Goal: Information Seeking & Learning: Check status

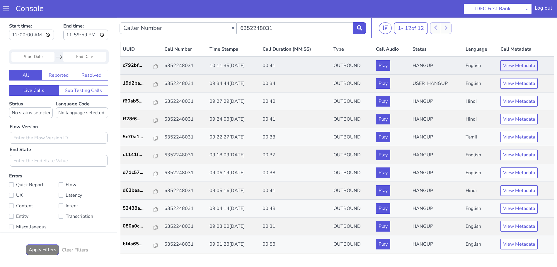
click at [514, 64] on button "View Metadata" at bounding box center [518, 65] width 37 height 11
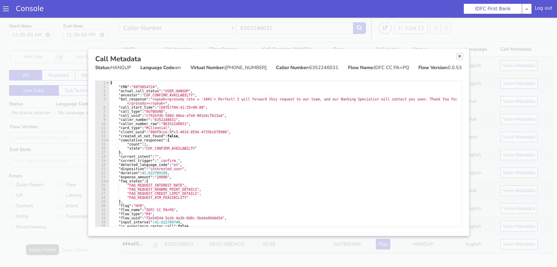
click at [459, 57] on link "Close" at bounding box center [459, 57] width 6 height 6
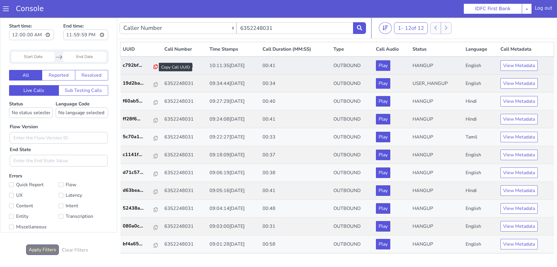
click at [153, 66] on icon at bounding box center [155, 66] width 4 height 5
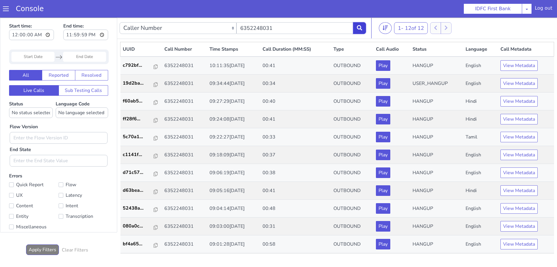
click at [362, 30] on button at bounding box center [359, 28] width 13 height 12
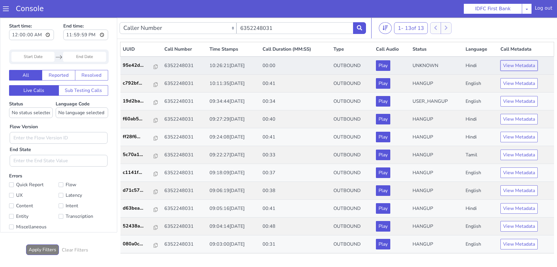
click at [503, 64] on button "View Metadata" at bounding box center [518, 65] width 37 height 11
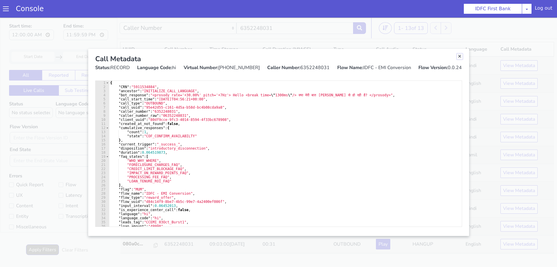
click at [458, 56] on link "Close" at bounding box center [459, 57] width 6 height 6
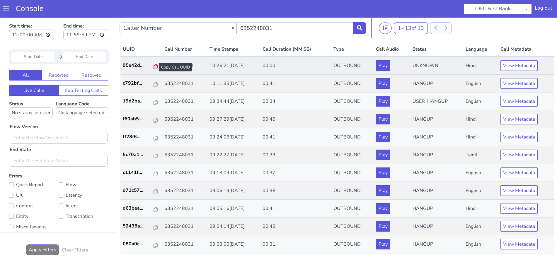
click at [153, 67] on icon at bounding box center [155, 66] width 4 height 5
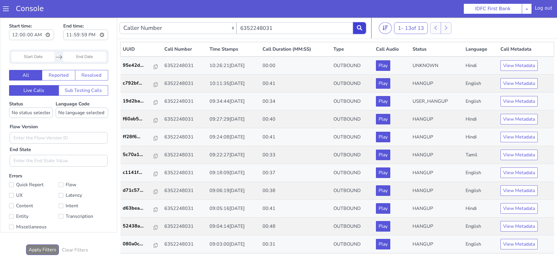
click at [362, 28] on button at bounding box center [359, 28] width 13 height 12
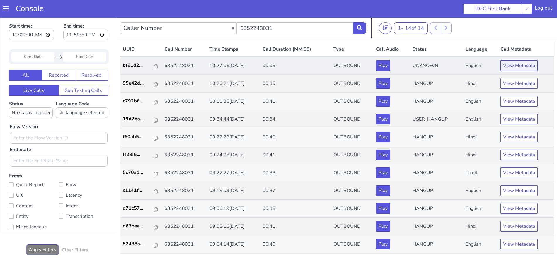
click at [516, 65] on button "View Metadata" at bounding box center [518, 65] width 37 height 11
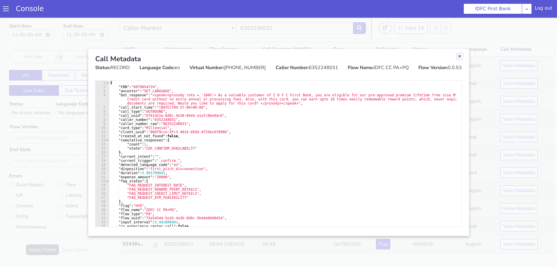
click at [460, 56] on link "Close" at bounding box center [459, 57] width 6 height 6
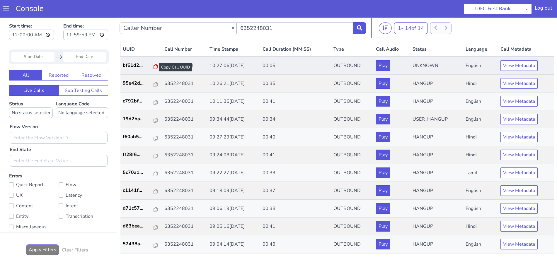
click at [153, 67] on icon at bounding box center [155, 66] width 4 height 5
